Goal: Task Accomplishment & Management: Use online tool/utility

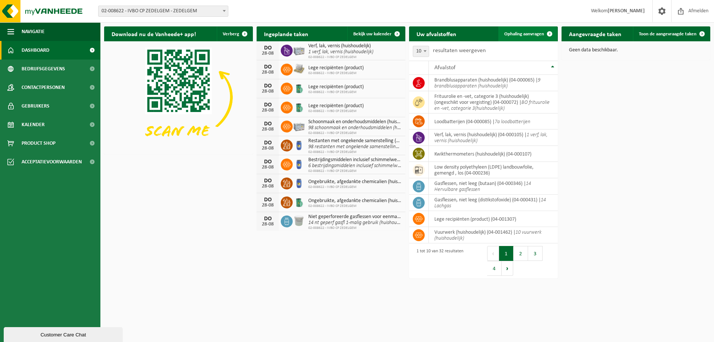
click at [528, 32] on span "Ophaling aanvragen" at bounding box center [524, 34] width 40 height 5
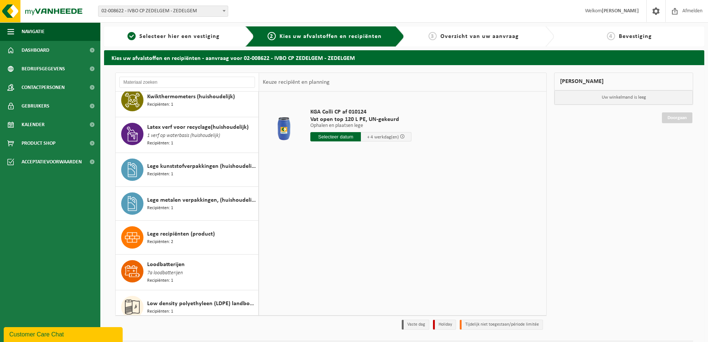
scroll to position [520, 0]
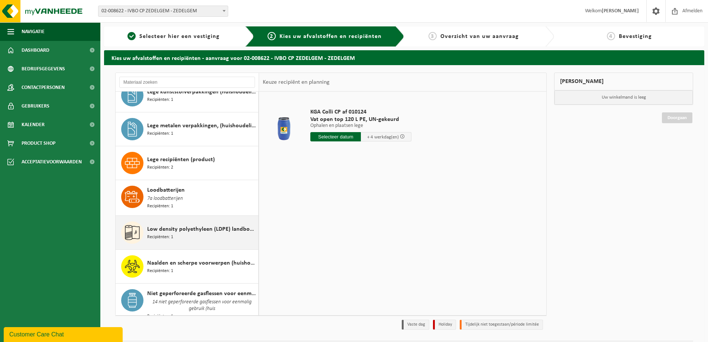
click at [181, 222] on div "Low density polyethyleen (LDPE) landbouwfolie, gemengd , los Recipiënten: 1" at bounding box center [201, 232] width 109 height 22
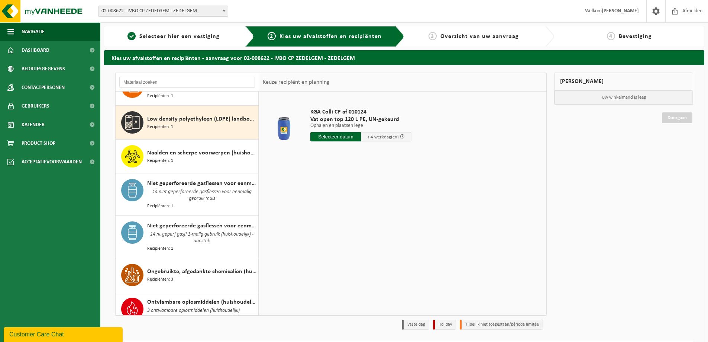
scroll to position [630, 0]
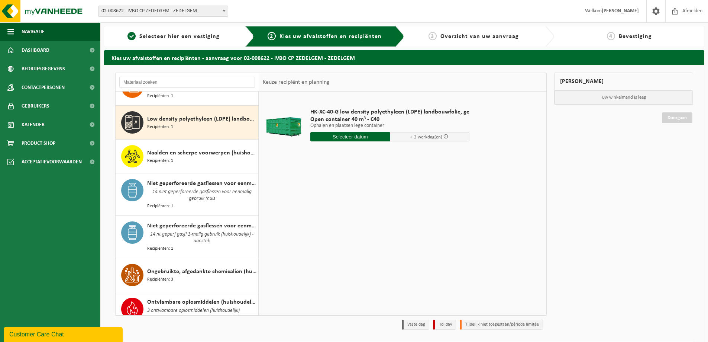
click at [345, 137] on input "text" at bounding box center [350, 136] width 80 height 9
click at [356, 225] on div "28" at bounding box center [356, 226] width 13 height 12
type input "Van 2025-08-28"
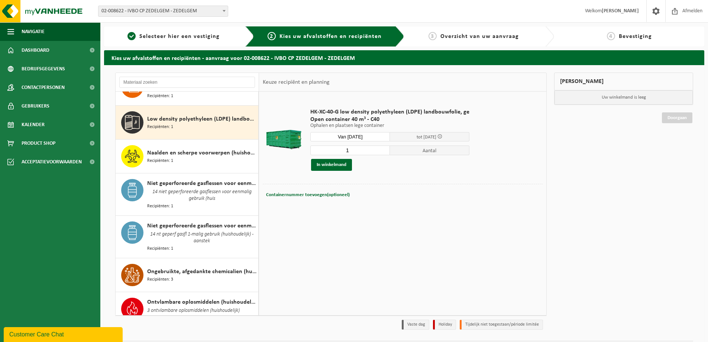
scroll to position [22, 0]
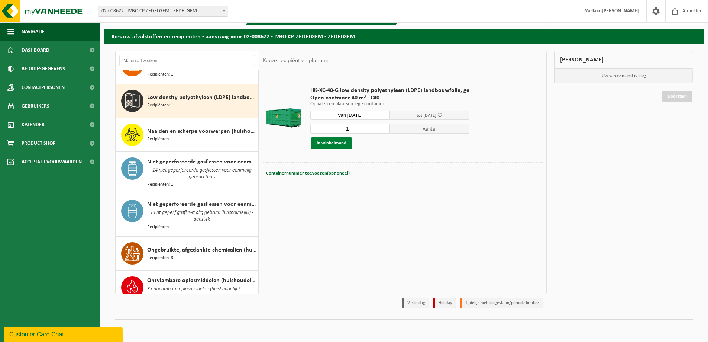
click at [334, 144] on button "In winkelmand" at bounding box center [331, 143] width 41 height 12
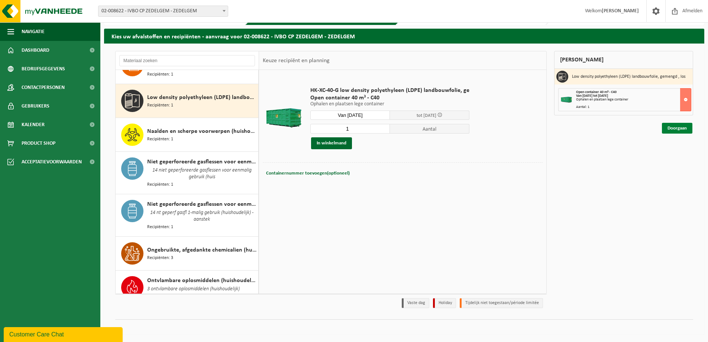
click at [677, 129] on link "Doorgaan" at bounding box center [677, 128] width 30 height 11
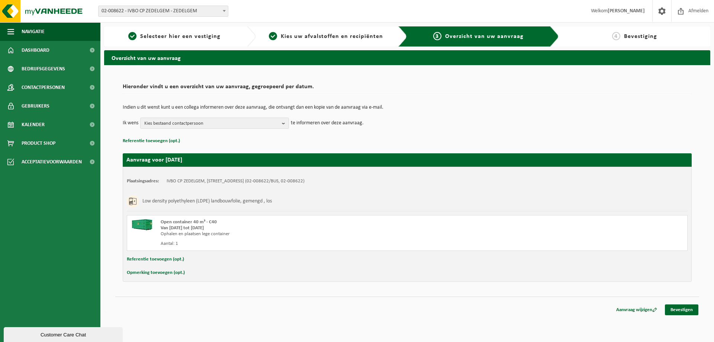
click at [145, 270] on button "Opmerking toevoegen (opt.)" at bounding box center [156, 273] width 58 height 10
click at [174, 275] on input "text" at bounding box center [421, 273] width 517 height 11
type input "Graag 28/08 doorheen de dag aub"
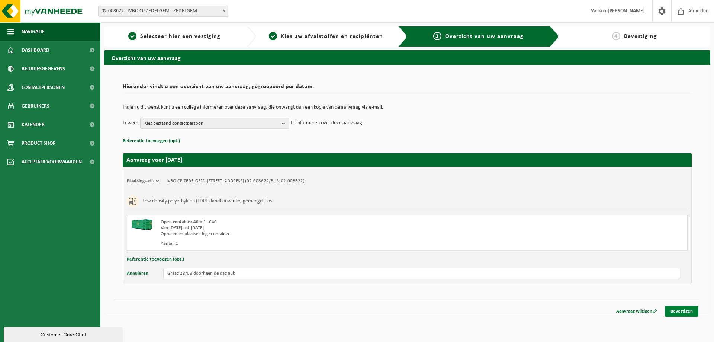
click at [682, 308] on link "Bevestigen" at bounding box center [681, 311] width 33 height 11
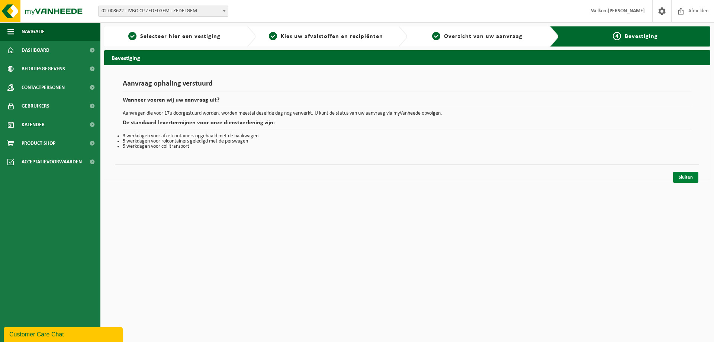
click at [684, 177] on link "Sluiten" at bounding box center [685, 177] width 25 height 11
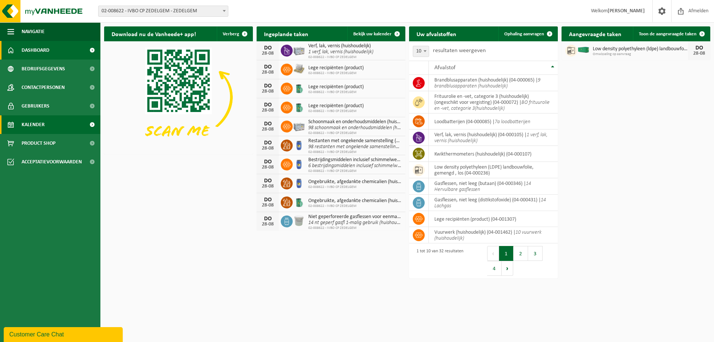
click at [36, 125] on span "Kalender" at bounding box center [33, 124] width 23 height 19
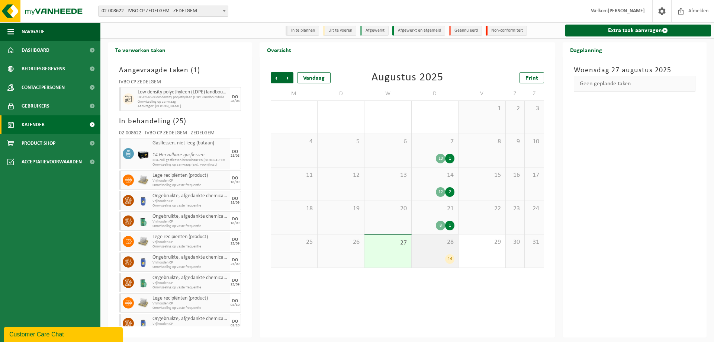
click at [452, 260] on div "14" at bounding box center [449, 259] width 9 height 10
